Goal: Transaction & Acquisition: Purchase product/service

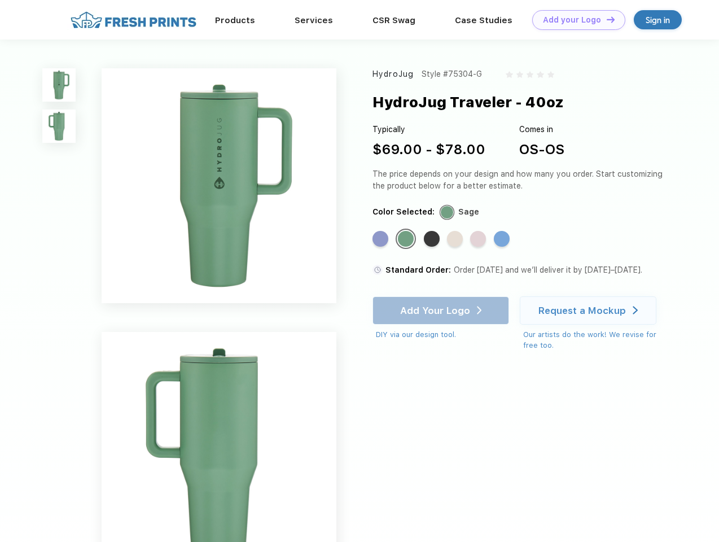
click at [575, 20] on link "Add your Logo Design Tool" at bounding box center [578, 20] width 93 height 20
click at [0, 0] on div "Design Tool" at bounding box center [0, 0] width 0 height 0
click at [606, 19] on link "Add your Logo Design Tool" at bounding box center [578, 20] width 93 height 20
click at [59, 85] on img at bounding box center [58, 84] width 33 height 33
click at [59, 126] on img at bounding box center [58, 126] width 33 height 33
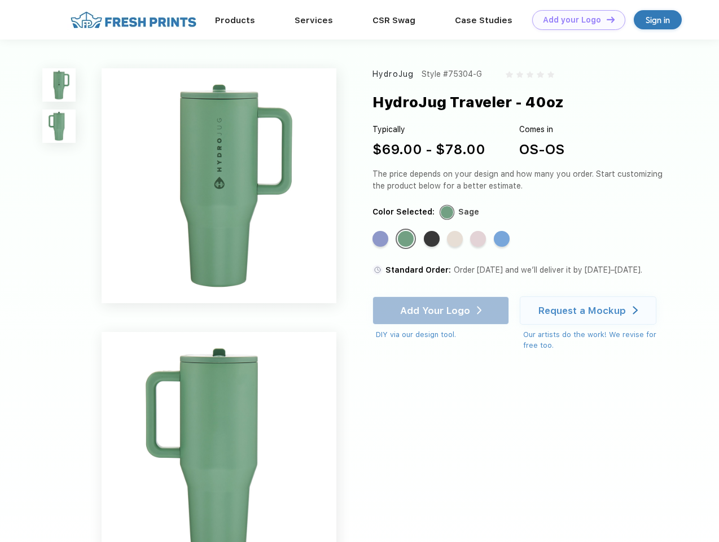
click at [382, 239] on div "Standard Color" at bounding box center [381, 239] width 16 height 16
click at [407, 239] on div "Standard Color" at bounding box center [406, 239] width 16 height 16
click at [433, 239] on div "Standard Color" at bounding box center [432, 239] width 16 height 16
click at [456, 239] on div "Standard Color" at bounding box center [455, 239] width 16 height 16
click at [479, 239] on div "Standard Color" at bounding box center [478, 239] width 16 height 16
